Goal: Task Accomplishment & Management: Use online tool/utility

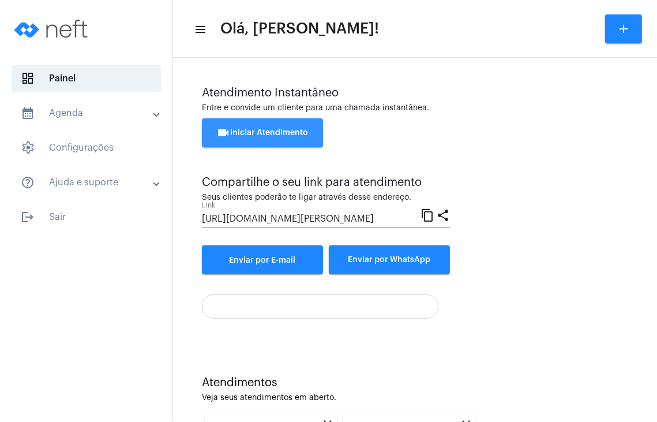
click at [257, 137] on button "videocam Iniciar Atendimento" at bounding box center [262, 132] width 121 height 29
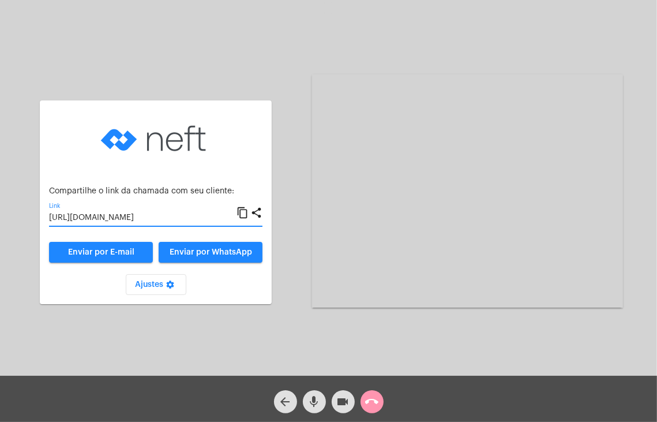
click at [194, 216] on input "[URL][DOMAIN_NAME]" at bounding box center [143, 217] width 188 height 9
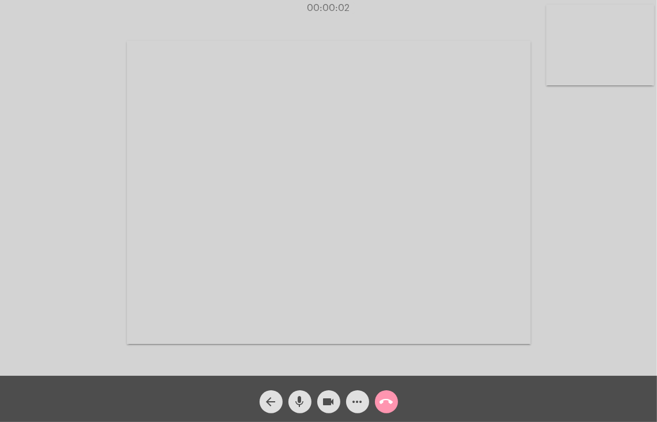
click at [607, 35] on video at bounding box center [600, 45] width 108 height 81
click at [357, 132] on video at bounding box center [407, 190] width 404 height 303
click at [367, 50] on div "Acessando Câmera e Microfone..." at bounding box center [490, 191] width 311 height 373
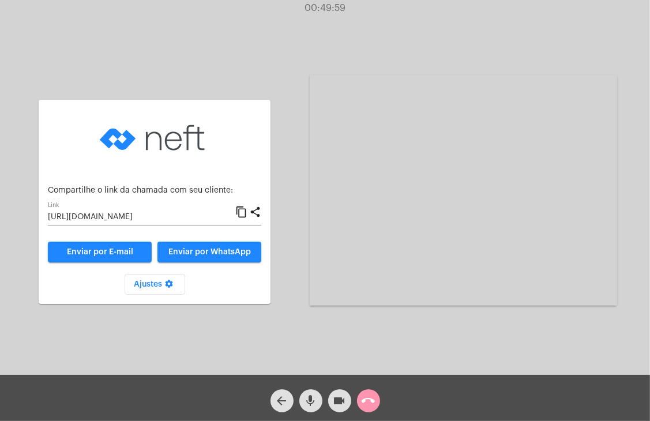
click at [383, 400] on div "arrow_back mic videocam call_end" at bounding box center [325, 398] width 650 height 46
click at [372, 399] on mat-icon "call_end" at bounding box center [369, 401] width 14 height 14
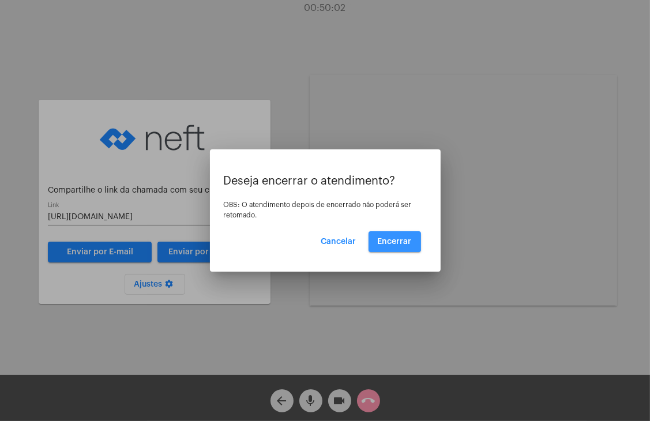
click at [395, 241] on span "Encerrar" at bounding box center [395, 242] width 34 height 8
